Goal: Navigation & Orientation: Find specific page/section

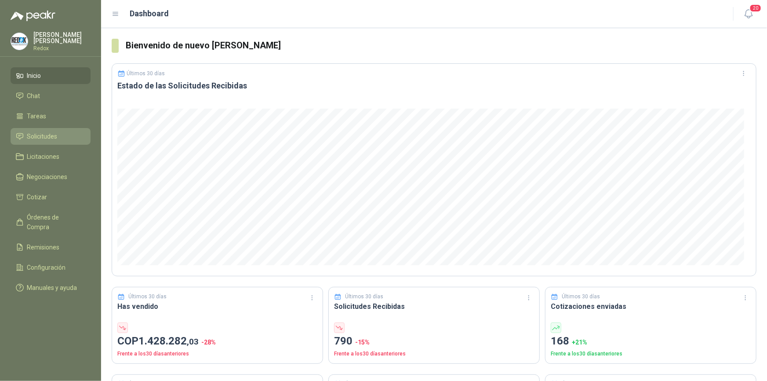
click at [30, 137] on span "Solicitudes" at bounding box center [42, 136] width 30 height 10
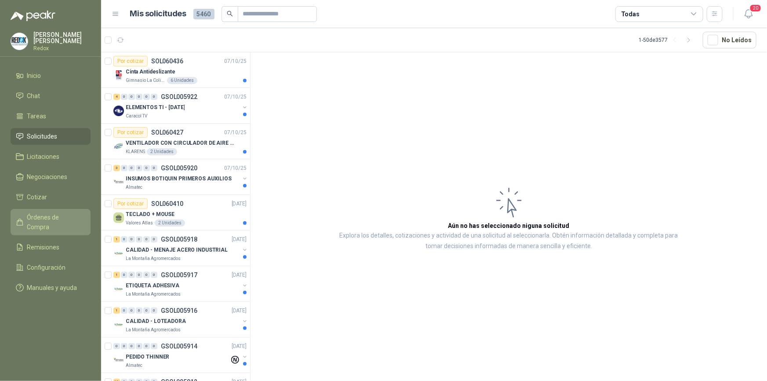
click at [35, 213] on span "Órdenes de Compra" at bounding box center [54, 221] width 55 height 19
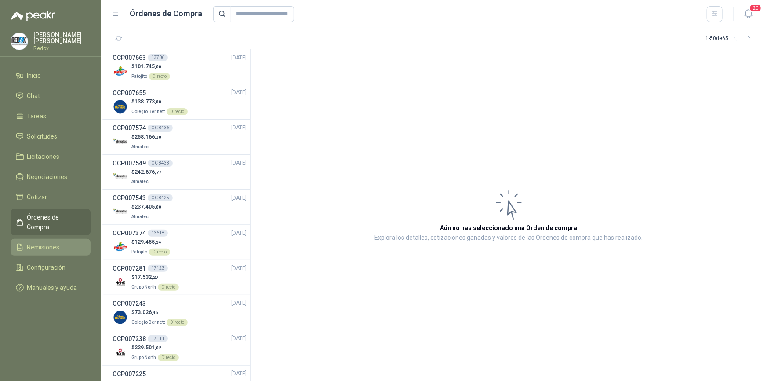
click at [41, 242] on span "Remisiones" at bounding box center [43, 247] width 33 height 10
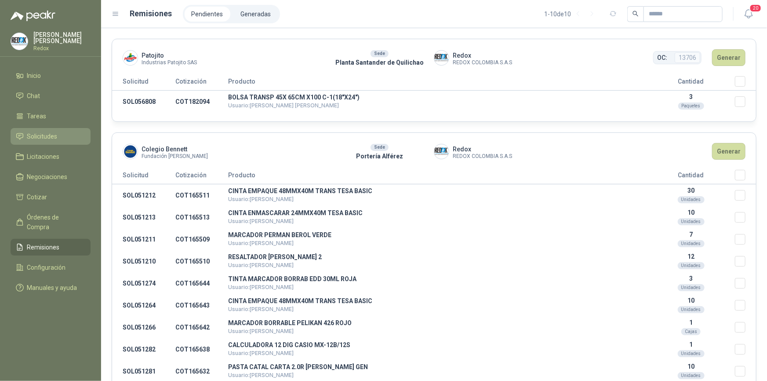
click at [47, 137] on span "Solicitudes" at bounding box center [42, 136] width 30 height 10
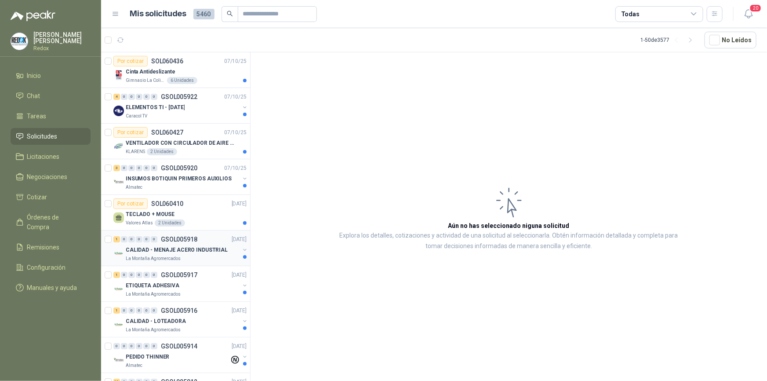
scroll to position [120, 0]
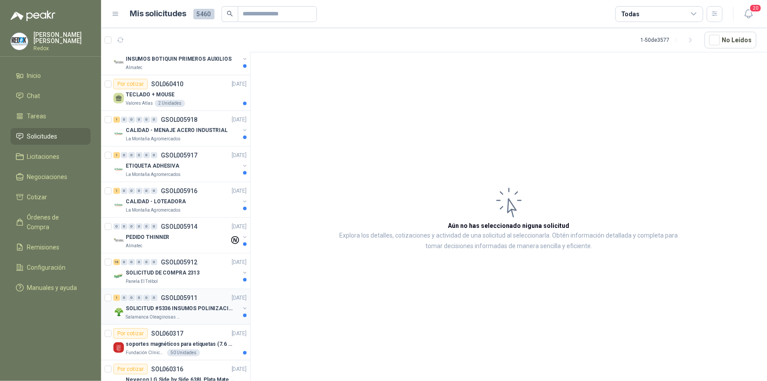
click at [184, 306] on p "SOLICITUD #5336 INSUMOS POLINIZACIÓN" at bounding box center [180, 308] width 109 height 8
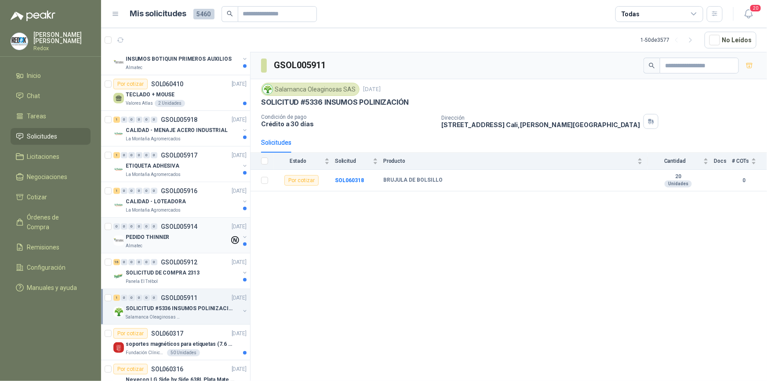
scroll to position [160, 0]
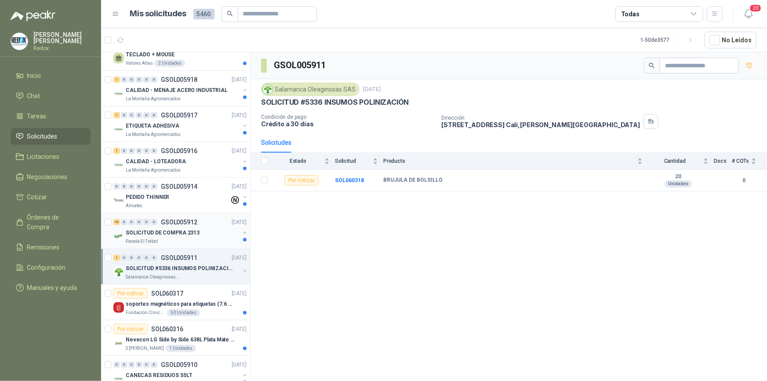
click at [177, 229] on p "SOLICITUD DE COMPRA 2313" at bounding box center [163, 233] width 74 height 8
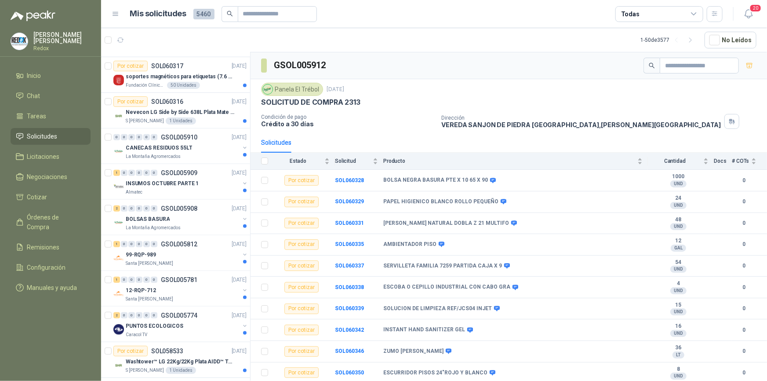
scroll to position [400, 0]
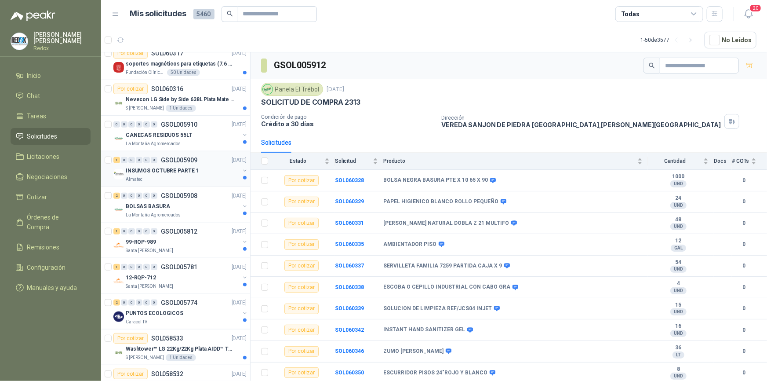
click at [159, 172] on p "INSUMOS OCTUBRE PARTE 1" at bounding box center [162, 171] width 73 height 8
